Goal: Information Seeking & Learning: Learn about a topic

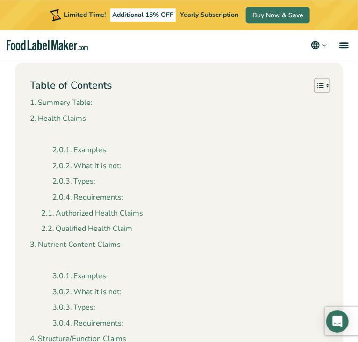
scroll to position [445, 0]
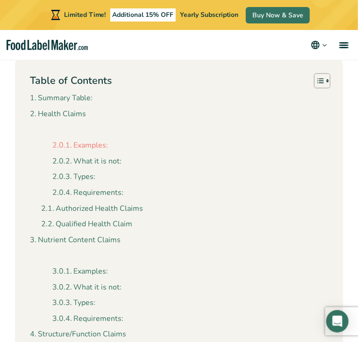
click at [88, 140] on link "Examples:" at bounding box center [80, 146] width 56 height 12
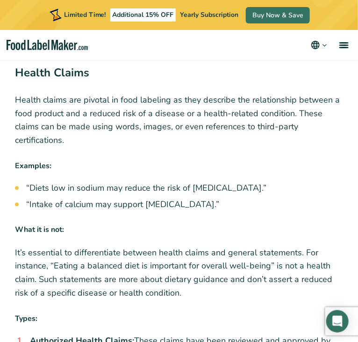
scroll to position [1337, 0]
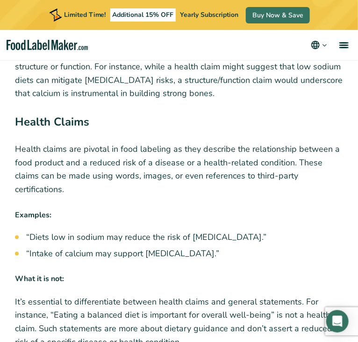
drag, startPoint x: 276, startPoint y: 219, endPoint x: 22, endPoint y: 218, distance: 254.6
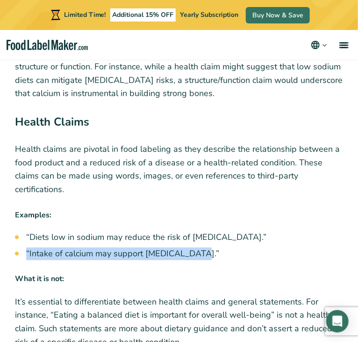
drag, startPoint x: 216, startPoint y: 238, endPoint x: 23, endPoint y: 242, distance: 192.9
copy li "“Intake of calcium may support [MEDICAL_DATA].”"
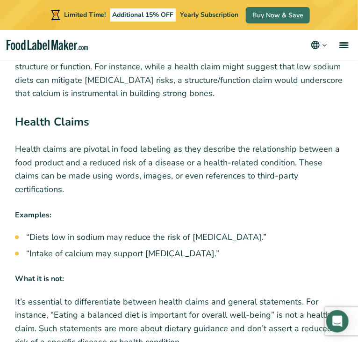
click at [283, 210] on h4 "Examples:" at bounding box center [179, 217] width 329 height 14
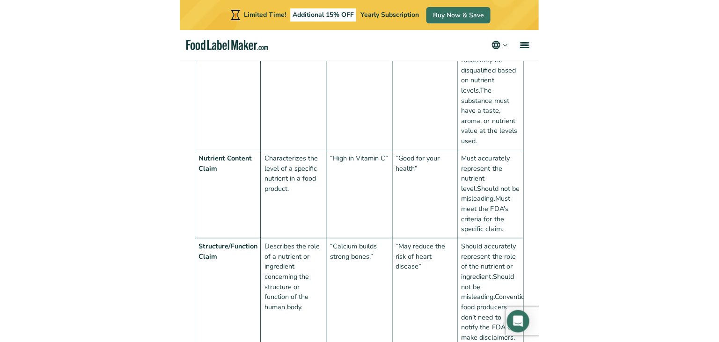
scroll to position [991, 0]
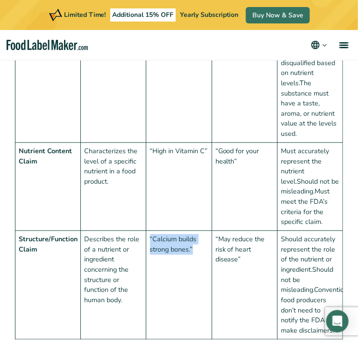
drag, startPoint x: 201, startPoint y: 235, endPoint x: 150, endPoint y: 223, distance: 52.6
click at [150, 231] on td "“Calcium builds strong bones.”" at bounding box center [179, 285] width 66 height 108
copy td "“Calcium builds strong bones.”"
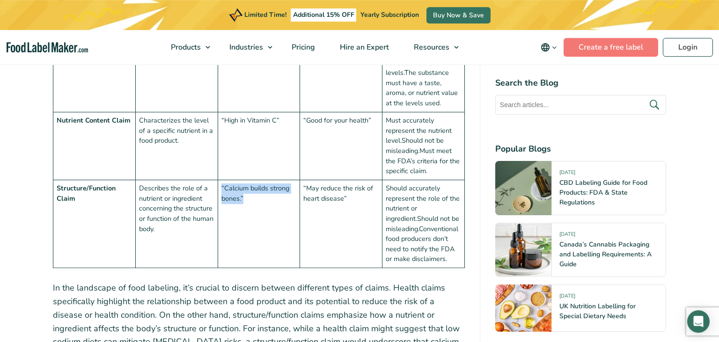
scroll to position [1090, 0]
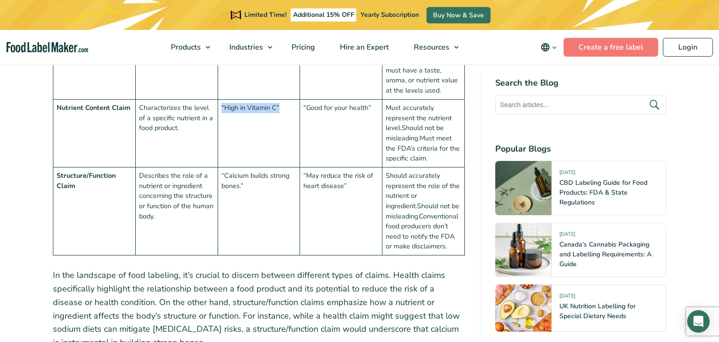
drag, startPoint x: 285, startPoint y: 103, endPoint x: 221, endPoint y: 105, distance: 64.1
click at [221, 105] on td "“High in Vitamin C”" at bounding box center [259, 133] width 82 height 68
copy td "“High in Vitamin C”"
click at [228, 252] on td "“Calcium builds strong bones.”" at bounding box center [259, 211] width 82 height 88
